Goal: Transaction & Acquisition: Purchase product/service

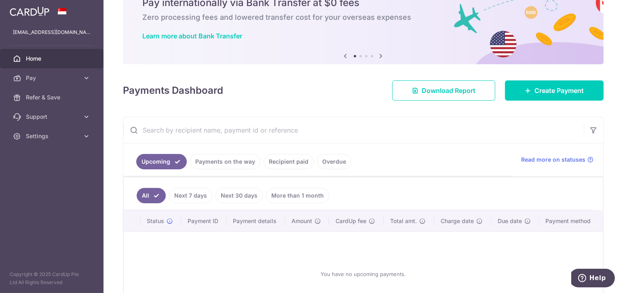
scroll to position [81, 0]
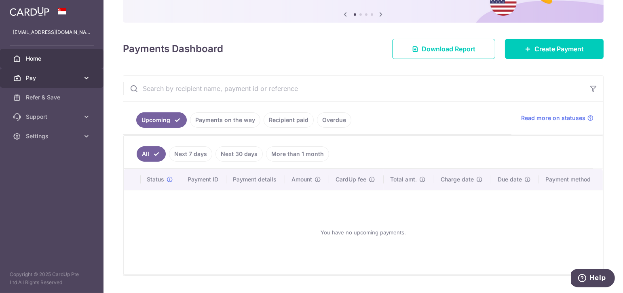
click at [70, 71] on link "Pay" at bounding box center [51, 77] width 103 height 19
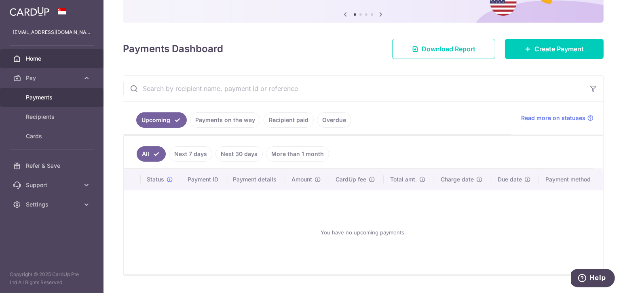
click at [64, 99] on span "Payments" at bounding box center [52, 97] width 53 height 8
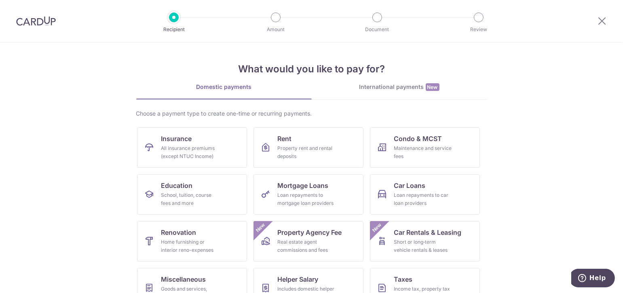
click at [393, 93] on link "International payments New" at bounding box center [399, 91] width 175 height 17
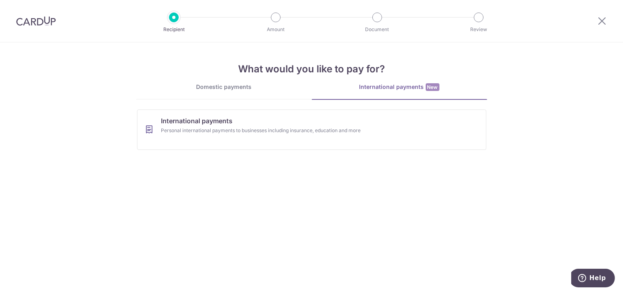
click at [263, 91] on link "Domestic payments" at bounding box center [223, 91] width 175 height 16
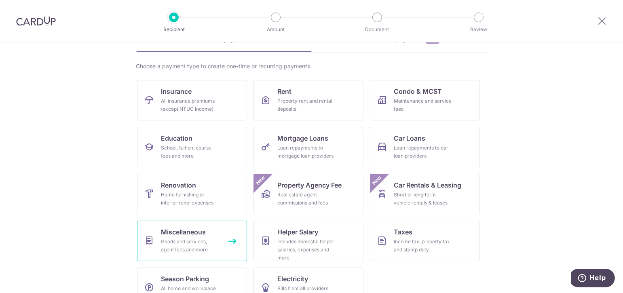
scroll to position [68, 0]
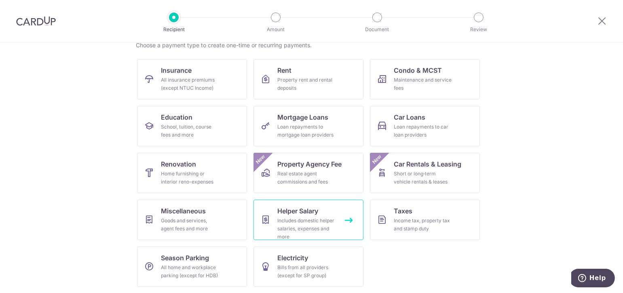
click at [325, 225] on div "Includes domestic helper salaries, expenses and more" at bounding box center [307, 229] width 58 height 24
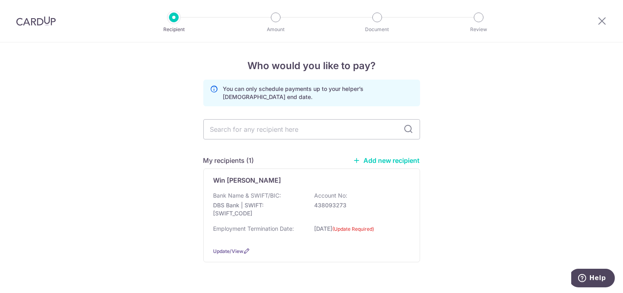
scroll to position [19, 0]
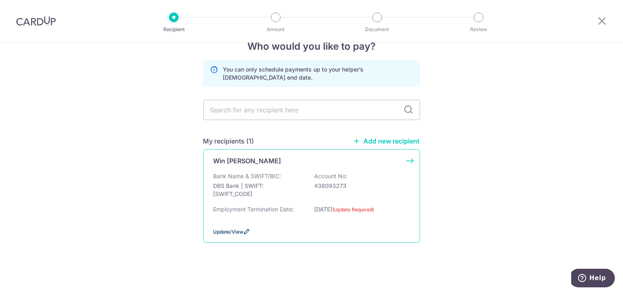
click at [244, 230] on icon at bounding box center [247, 231] width 6 height 6
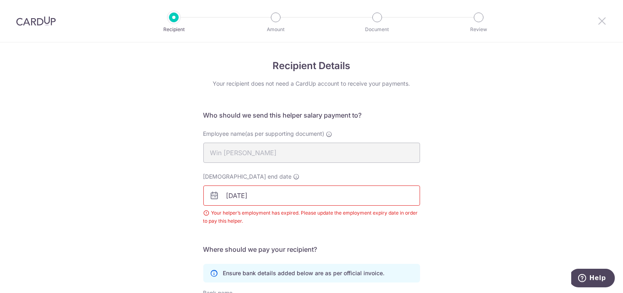
click at [605, 24] on icon at bounding box center [602, 21] width 10 height 10
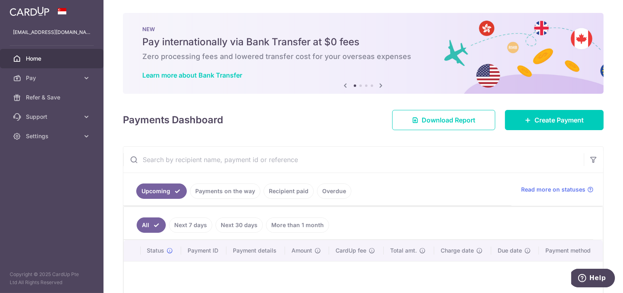
click at [88, 173] on aside "zhangmin.gwc@gmail.com Home Pay Payments Recipients Cards Refer & Save Support …" at bounding box center [51, 146] width 103 height 293
click at [55, 80] on span "Pay" at bounding box center [52, 78] width 53 height 8
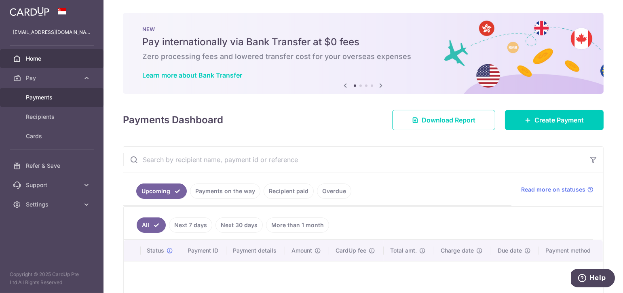
click at [68, 99] on span "Payments" at bounding box center [52, 97] width 53 height 8
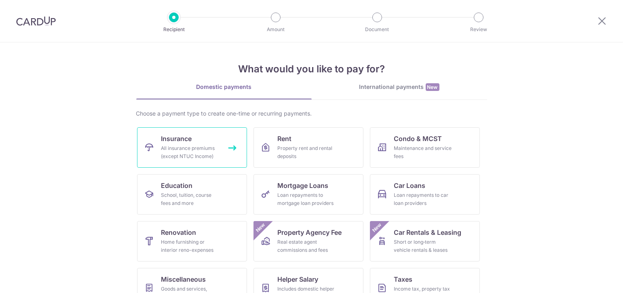
click at [204, 151] on div "All insurance premiums (except NTUC Income)" at bounding box center [190, 152] width 58 height 16
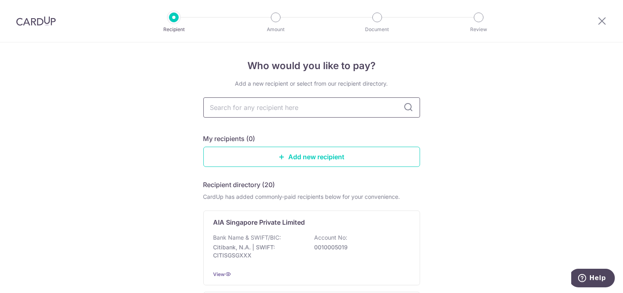
click at [350, 105] on input "text" at bounding box center [311, 107] width 217 height 20
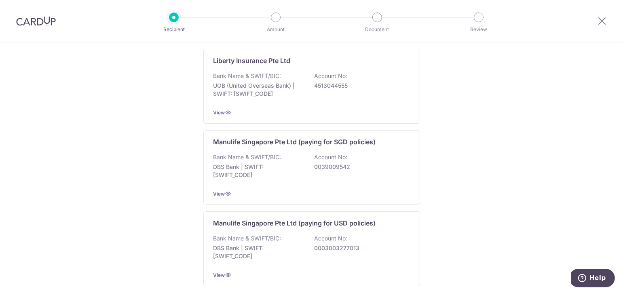
scroll to position [808, 0]
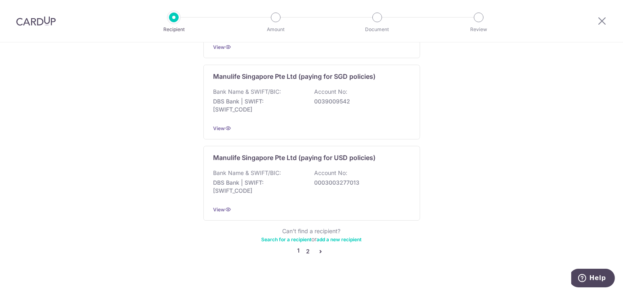
click at [309, 247] on link "2" at bounding box center [308, 252] width 10 height 10
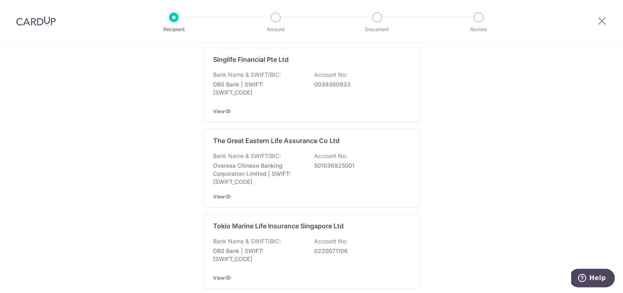
scroll to position [728, 0]
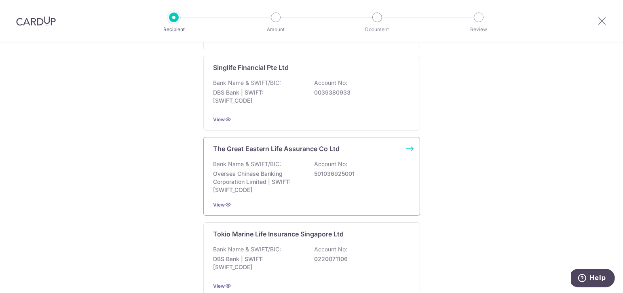
click at [327, 177] on div "Bank Name & SWIFT/BIC: Oversea Chinese Banking Corporation Limited | SWIFT: [SW…" at bounding box center [311, 177] width 196 height 34
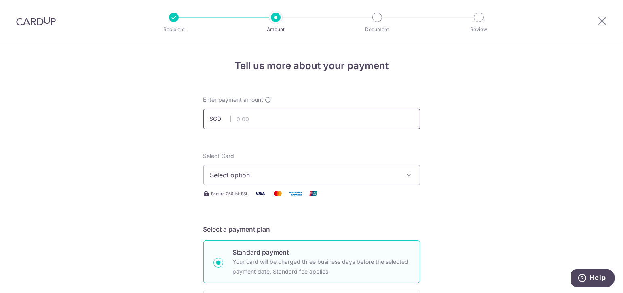
click at [298, 116] on input "text" at bounding box center [311, 119] width 217 height 20
type input "2,000.00"
click at [337, 176] on span "Select option" at bounding box center [304, 175] width 188 height 10
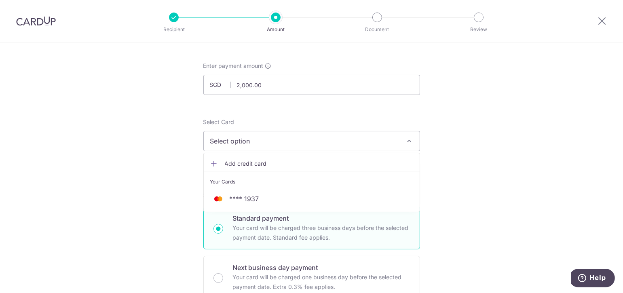
scroll to position [81, 0]
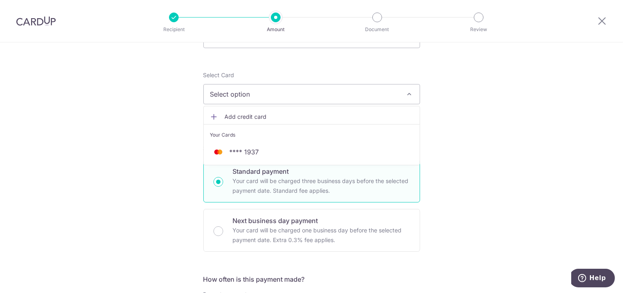
click at [283, 115] on span "Add credit card" at bounding box center [319, 117] width 188 height 8
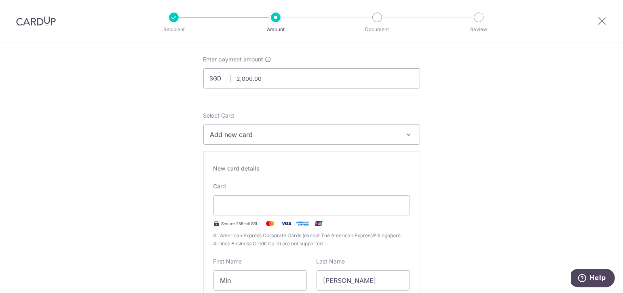
scroll to position [0, 0]
